Goal: Find specific page/section: Find specific page/section

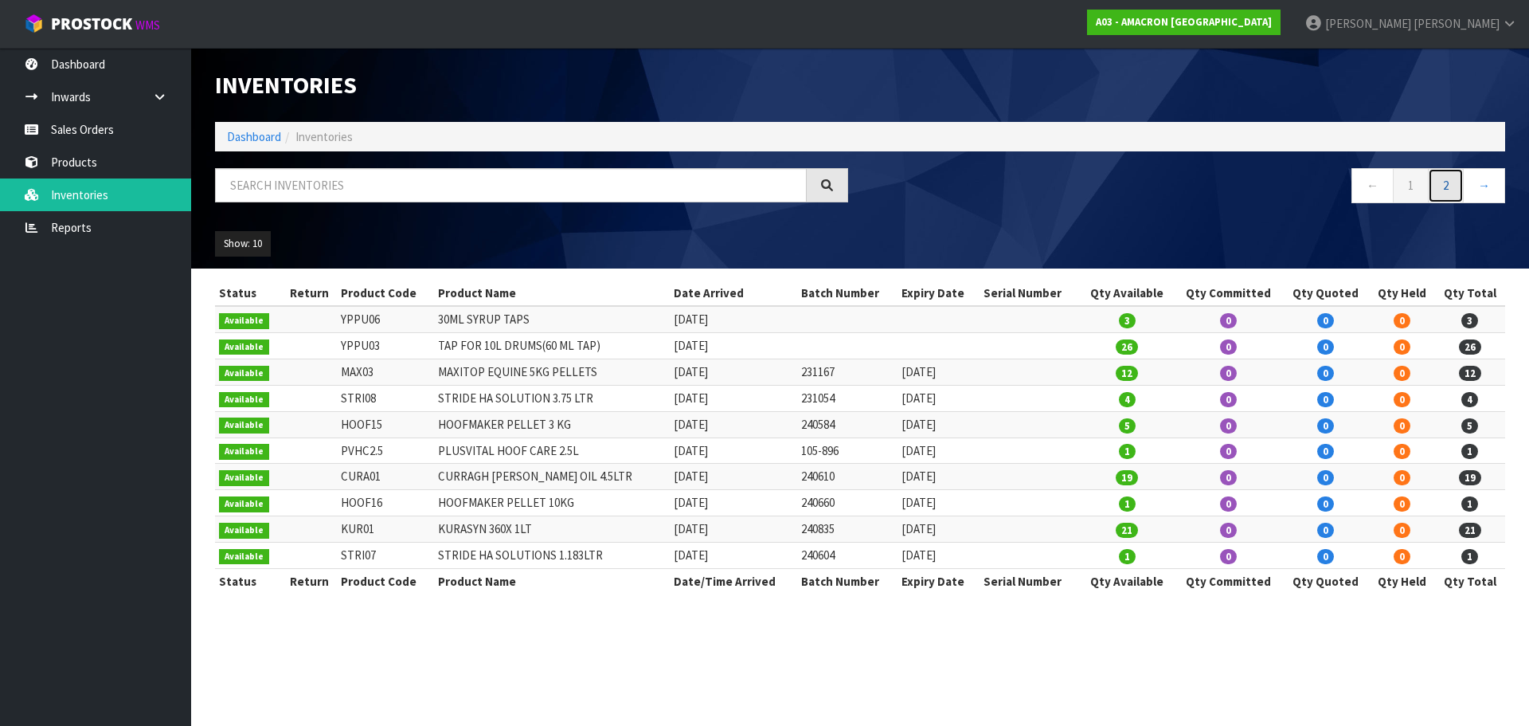
click at [1442, 190] on link "2" at bounding box center [1446, 185] width 36 height 34
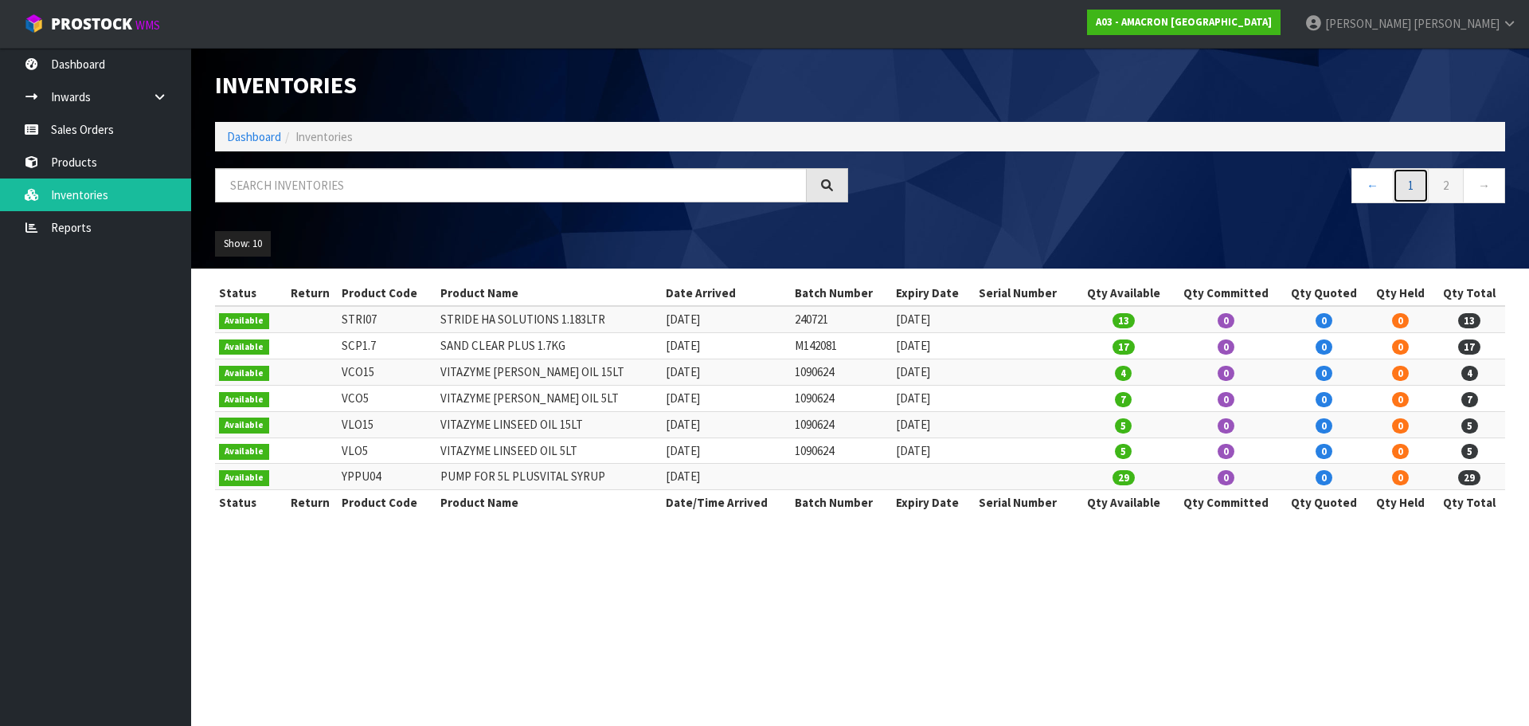
click at [1401, 184] on link "1" at bounding box center [1411, 185] width 36 height 34
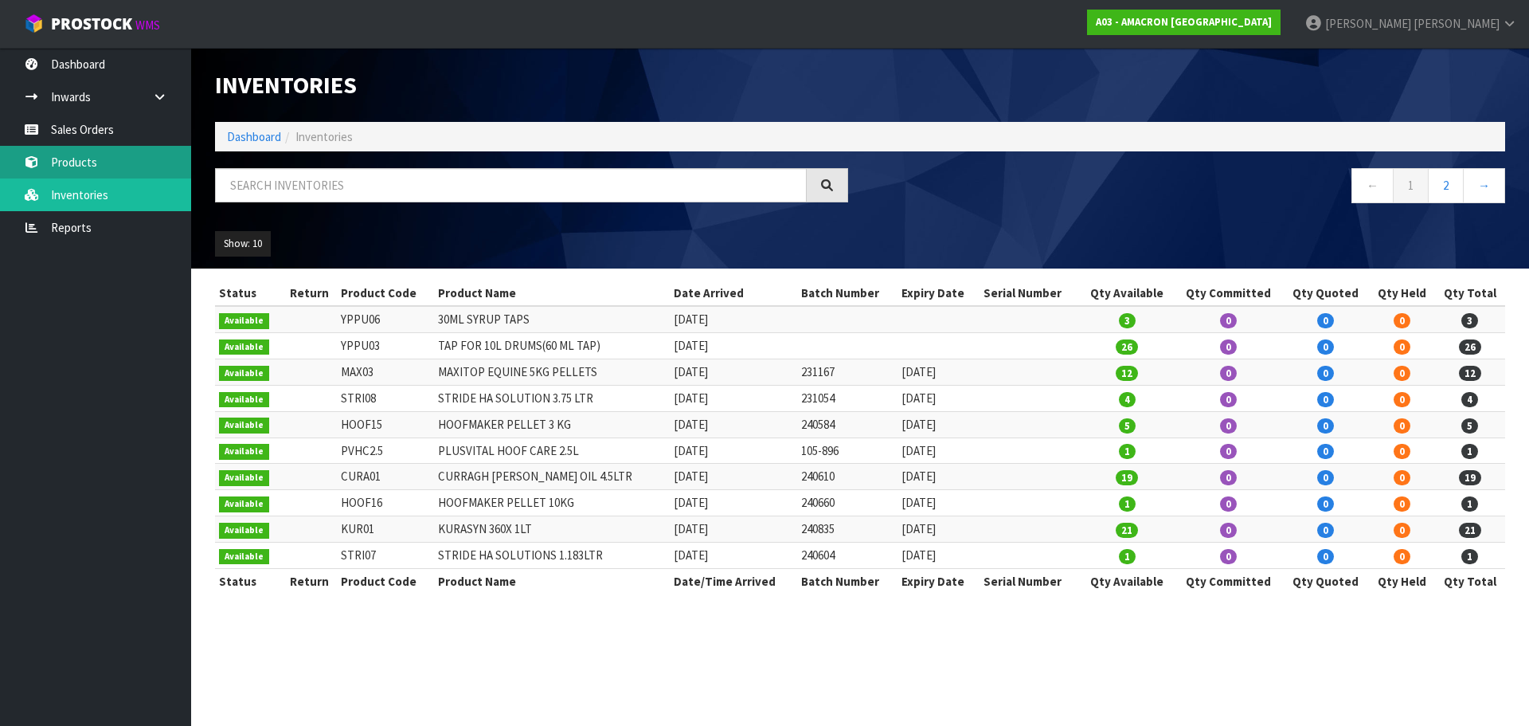
click at [77, 155] on link "Products" at bounding box center [95, 162] width 191 height 33
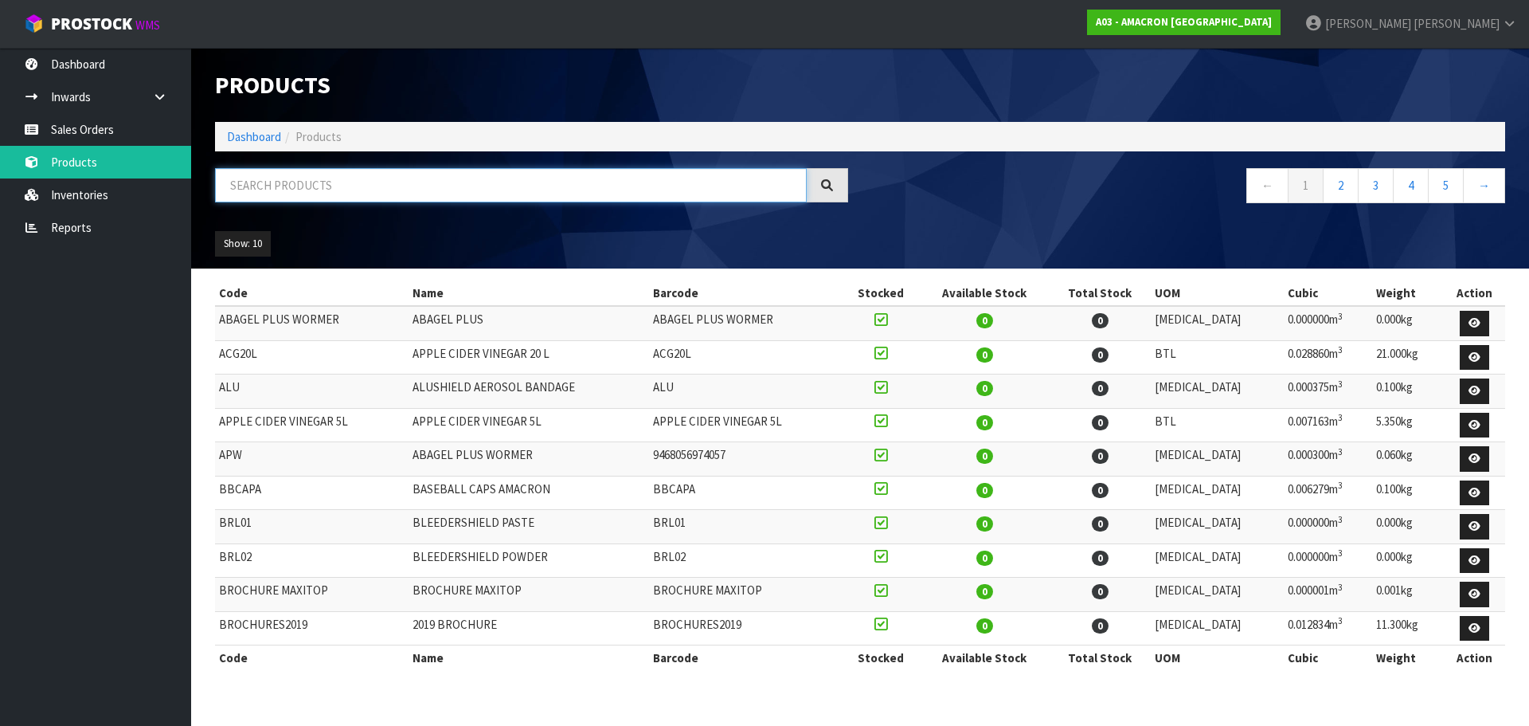
click at [420, 201] on input "text" at bounding box center [511, 185] width 592 height 34
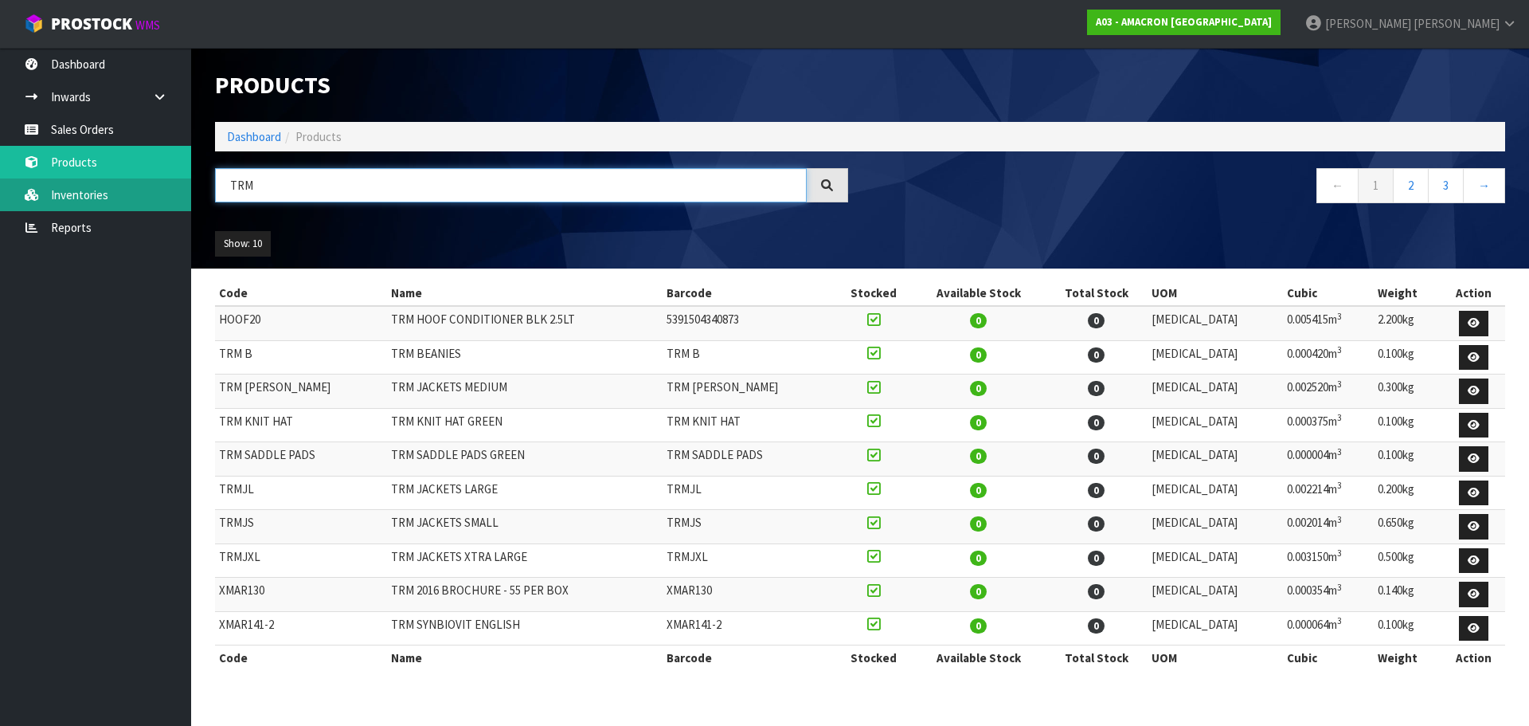
drag, startPoint x: 265, startPoint y: 187, endPoint x: 173, endPoint y: 195, distance: 92.7
click at [174, 194] on body "Toggle navigation ProStock WMS A03 - AMACRON [GEOGRAPHIC_DATA] [PERSON_NAME] Lo…" at bounding box center [764, 363] width 1529 height 726
type input "O"
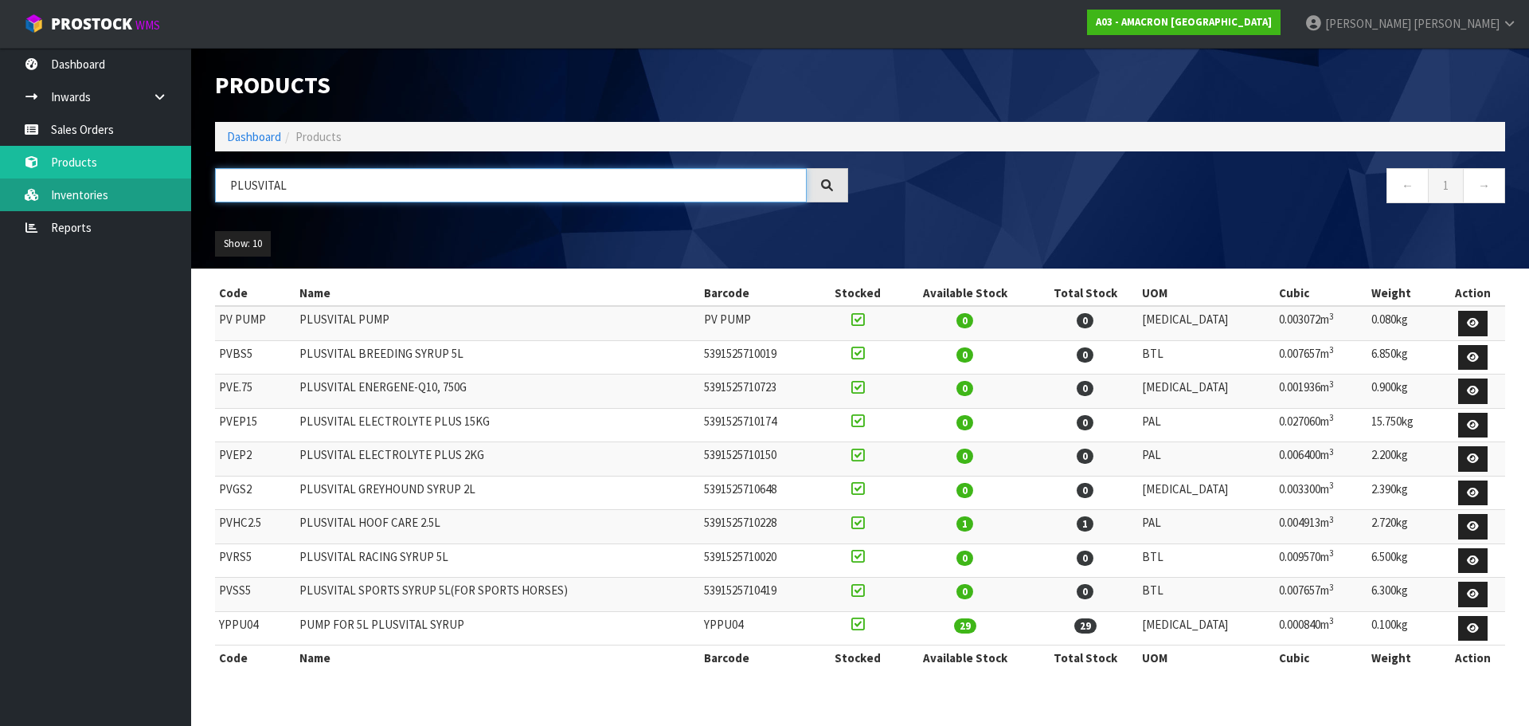
drag, startPoint x: 300, startPoint y: 182, endPoint x: 166, endPoint y: 182, distance: 134.6
click at [179, 182] on body "Toggle navigation ProStock WMS A03 - AMACRON [GEOGRAPHIC_DATA] [PERSON_NAME] Lo…" at bounding box center [764, 363] width 1529 height 726
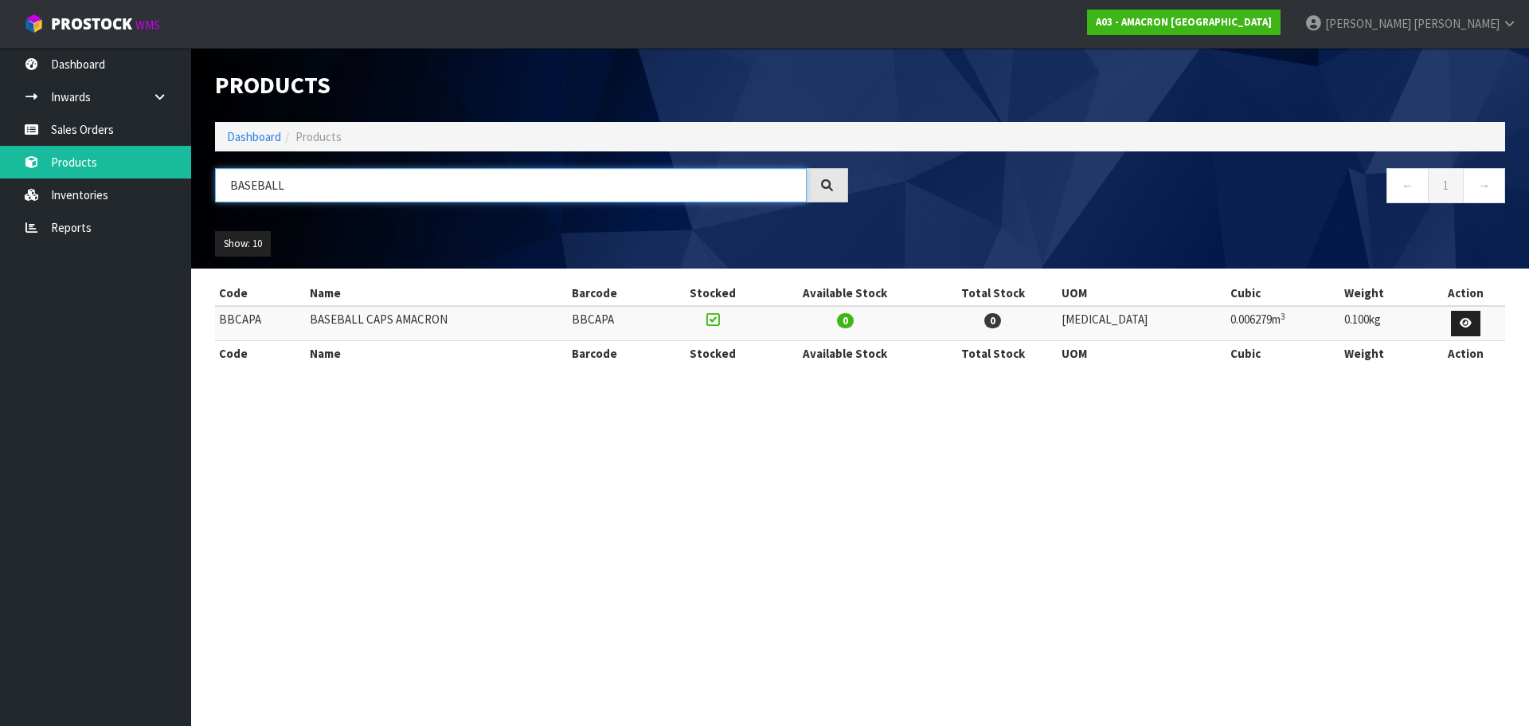
click at [302, 185] on input "BASEBALL" at bounding box center [511, 185] width 592 height 34
drag, startPoint x: 292, startPoint y: 185, endPoint x: 109, endPoint y: 193, distance: 183.3
click at [109, 193] on body "Toggle navigation ProStock WMS A03 - AMACRON [GEOGRAPHIC_DATA] [PERSON_NAME] Lo…" at bounding box center [764, 363] width 1529 height 726
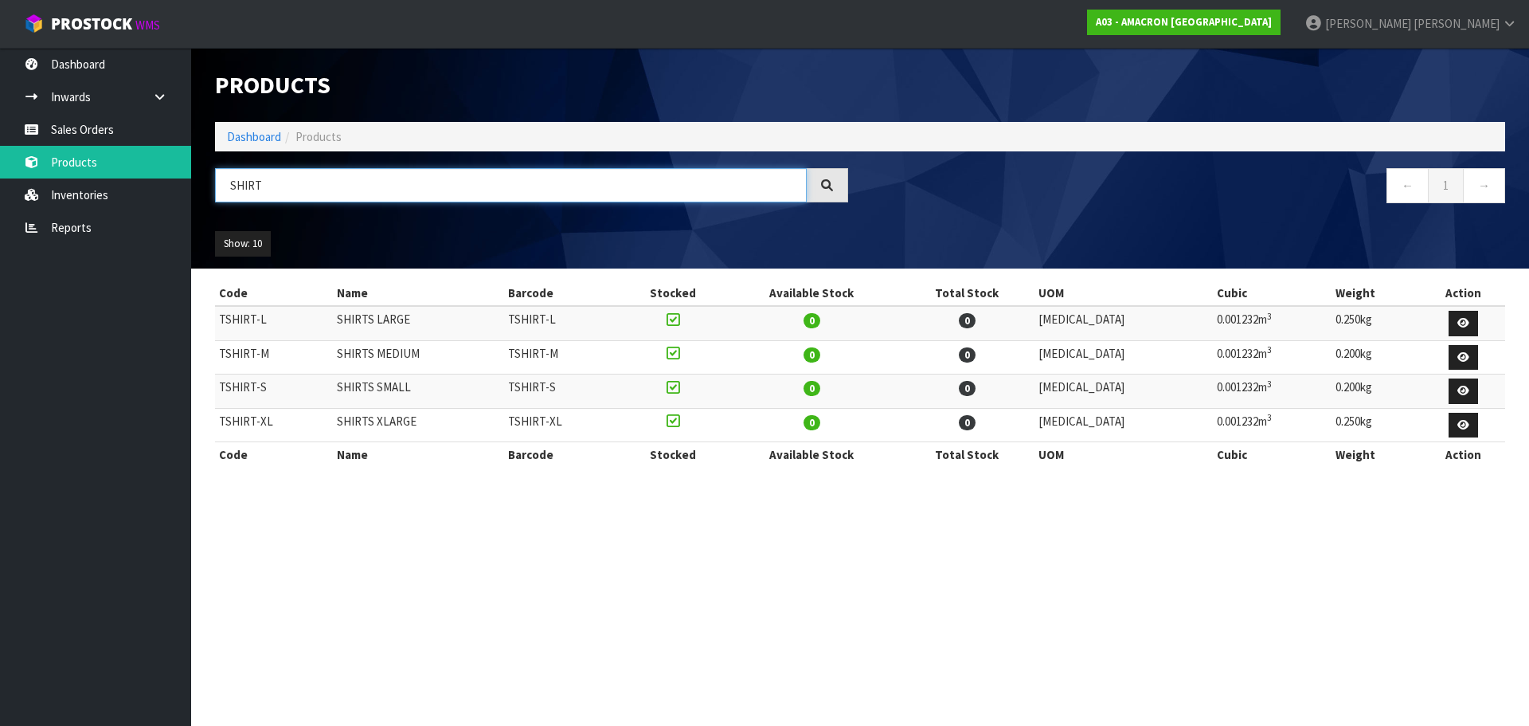
click at [287, 178] on input "SHIRT" at bounding box center [511, 185] width 592 height 34
click at [152, 178] on body "Toggle navigation ProStock WMS A03 - AMACRON [GEOGRAPHIC_DATA] [PERSON_NAME] Lo…" at bounding box center [764, 363] width 1529 height 726
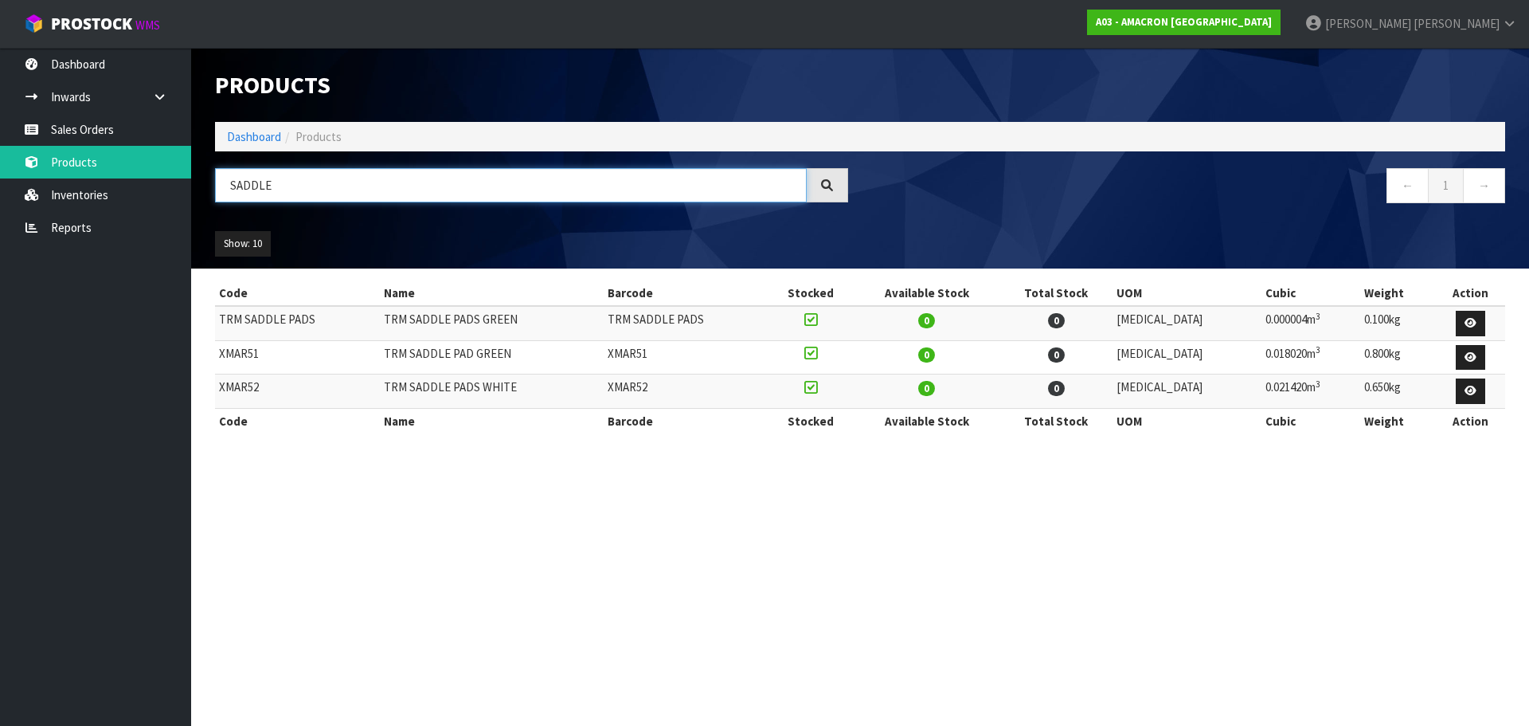
type input "SADDLE"
